Goal: Transaction & Acquisition: Purchase product/service

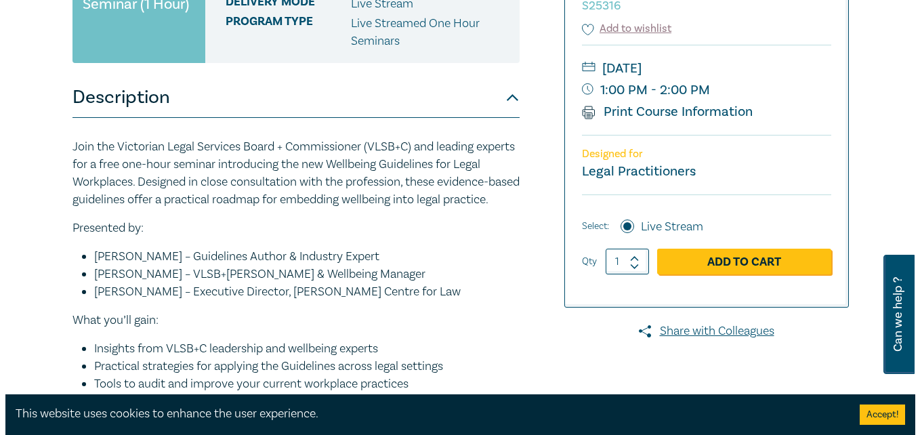
scroll to position [304, 0]
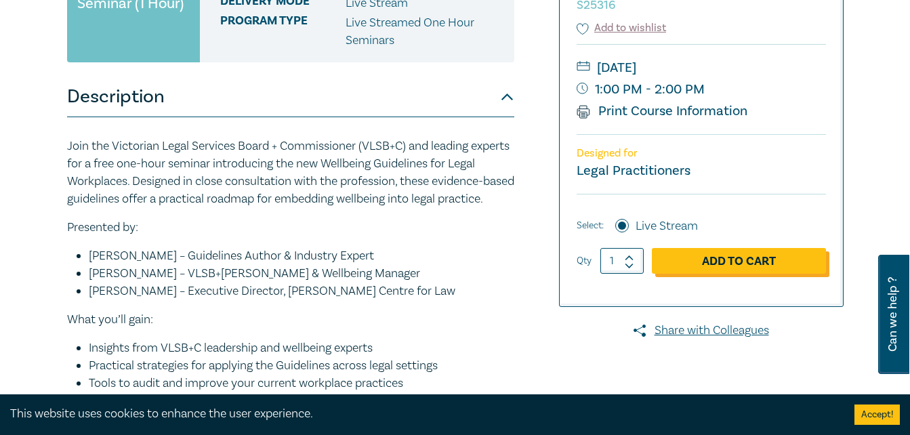
click at [720, 263] on link "Add to Cart" at bounding box center [739, 261] width 174 height 26
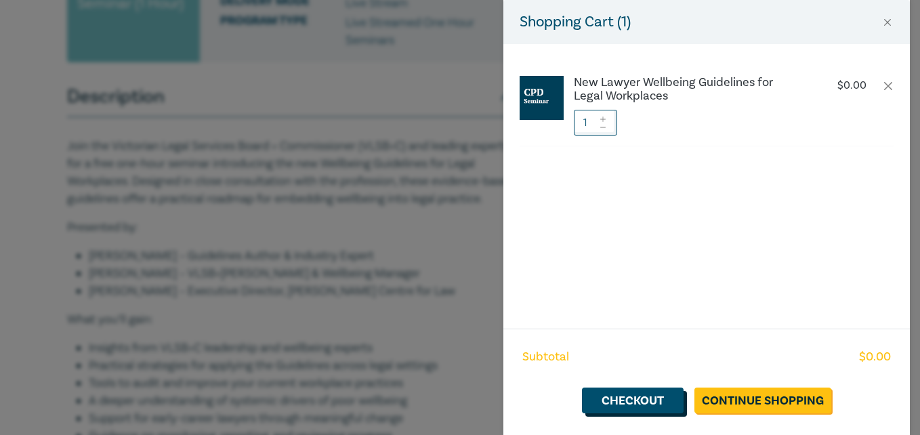
click at [667, 397] on link "Checkout" at bounding box center [633, 401] width 102 height 26
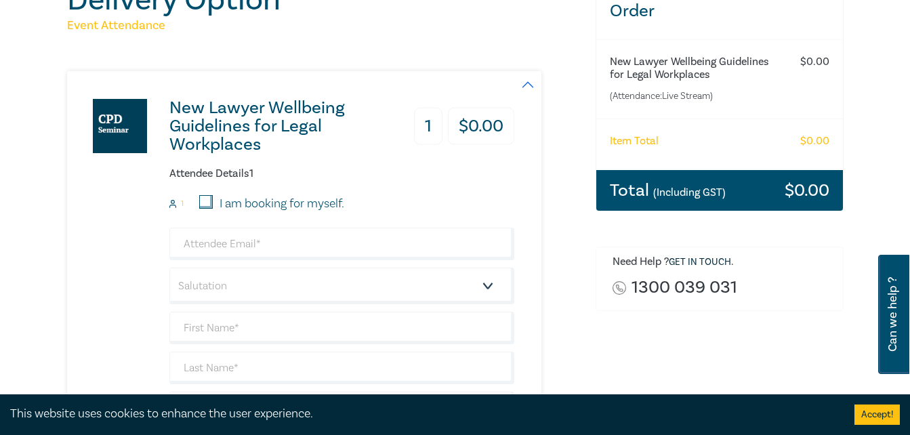
scroll to position [216, 0]
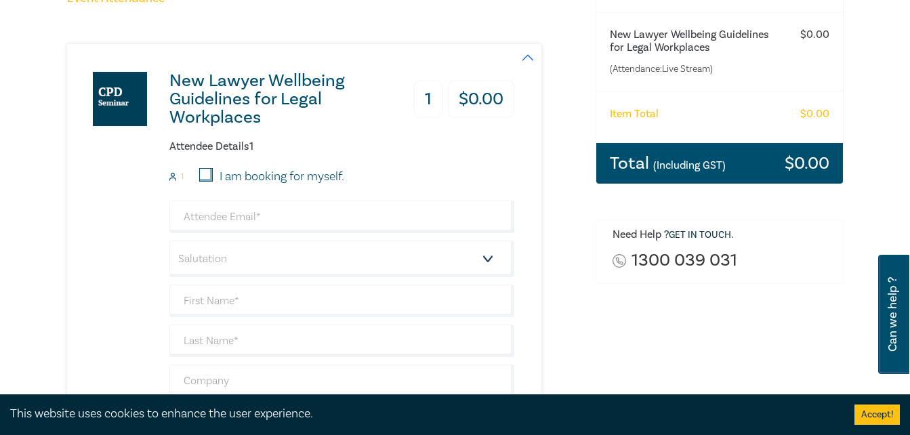
click at [207, 177] on input "I am booking for myself." at bounding box center [206, 175] width 14 height 14
checkbox input "true"
type input "[PERSON_NAME][EMAIL_ADDRESS][DOMAIN_NAME]"
type input "[PERSON_NAME]"
type input "Renalson [PERSON_NAME]"
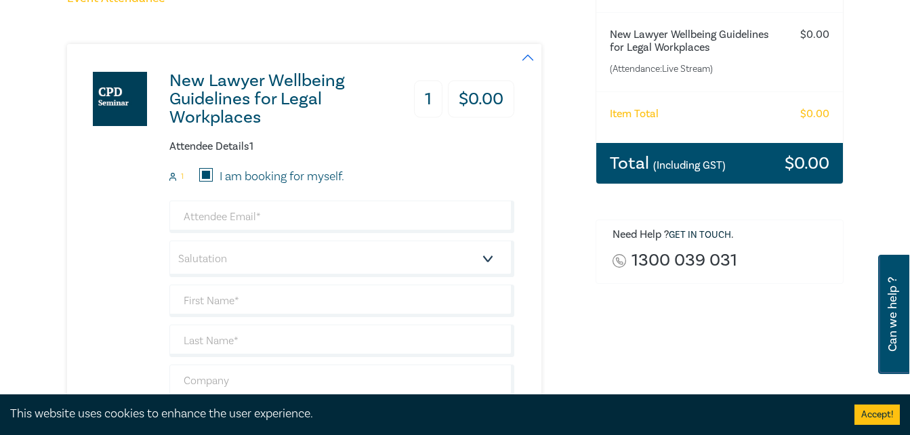
type input "Avon Legal Victoria"
type input "457837015"
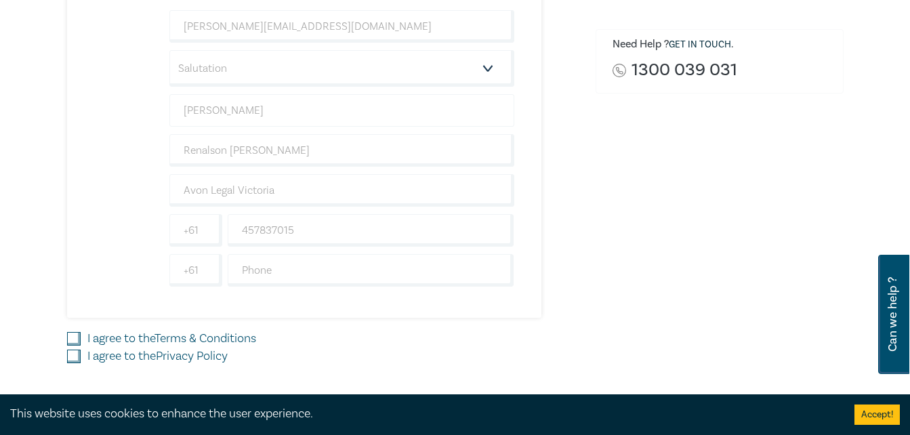
scroll to position [407, 0]
click at [493, 58] on select "Salutation Mr. Mrs. Ms. Miss Dr. Prof. Other" at bounding box center [341, 67] width 345 height 37
select select "Ms."
click at [169, 49] on select "Salutation Mr. Mrs. Ms. Miss Dr. Prof. Other" at bounding box center [341, 67] width 345 height 37
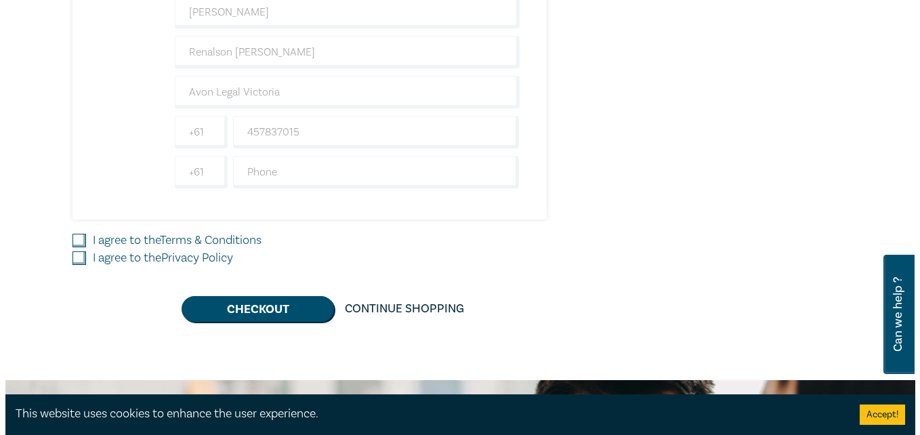
scroll to position [510, 0]
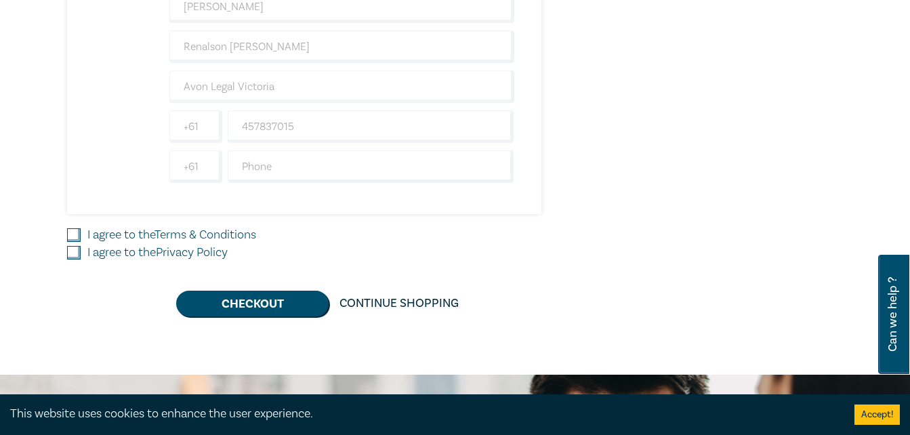
click at [215, 232] on link "Terms & Conditions" at bounding box center [205, 235] width 102 height 16
click at [81, 232] on input "I agree to the Terms & Conditions" at bounding box center [74, 235] width 14 height 14
checkbox input "true"
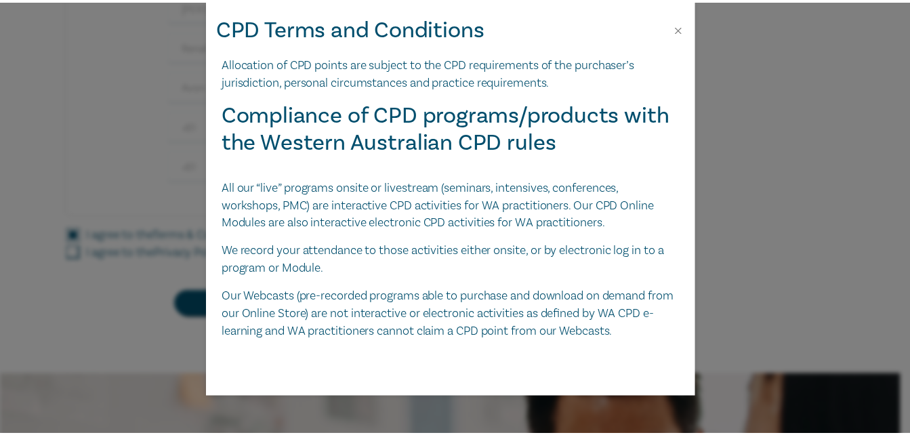
scroll to position [3042, 0]
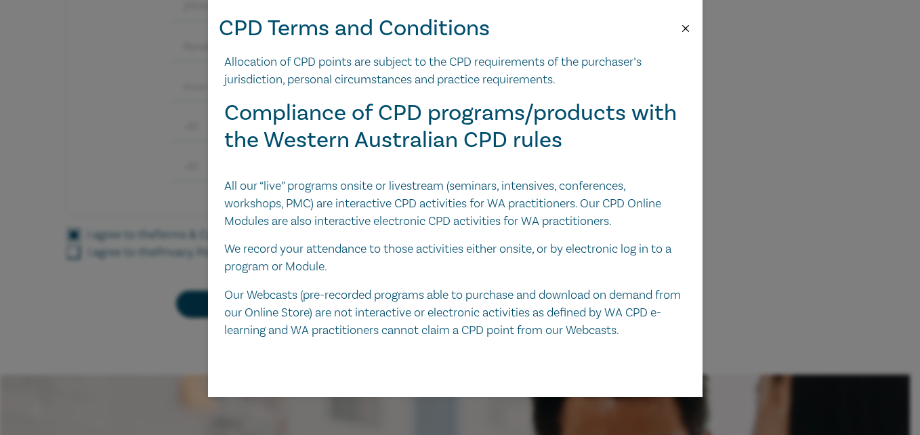
click at [687, 29] on button "Close" at bounding box center [686, 28] width 12 height 12
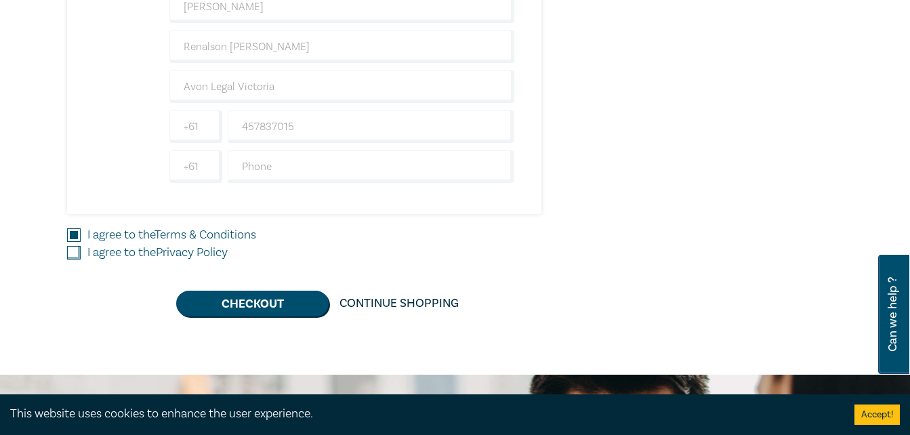
click at [71, 255] on input "I agree to the Privacy Policy" at bounding box center [74, 253] width 14 height 14
checkbox input "true"
click at [246, 300] on button "Checkout" at bounding box center [252, 304] width 152 height 26
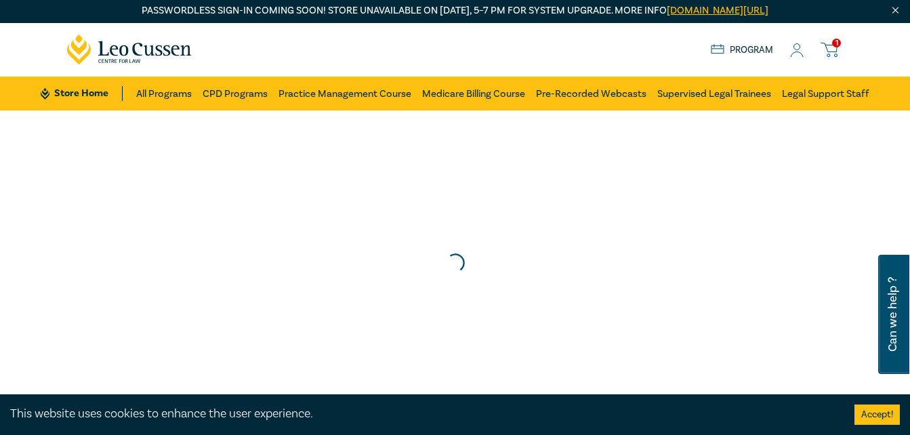
scroll to position [0, 0]
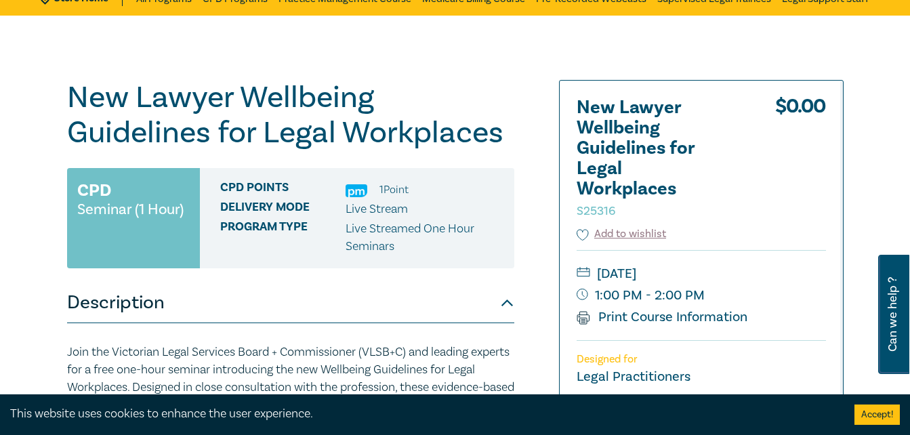
scroll to position [100, 0]
